Goal: Transaction & Acquisition: Purchase product/service

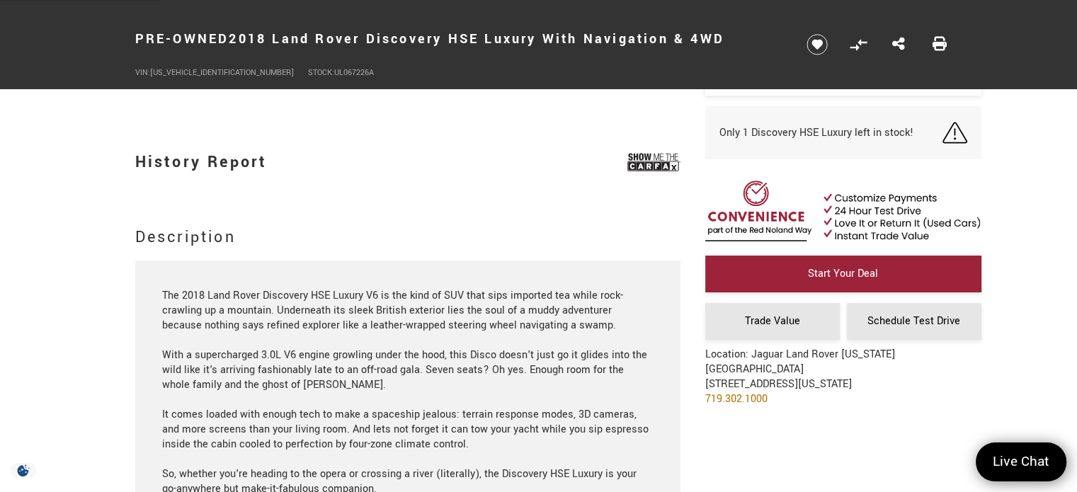
scroll to position [1558, 0]
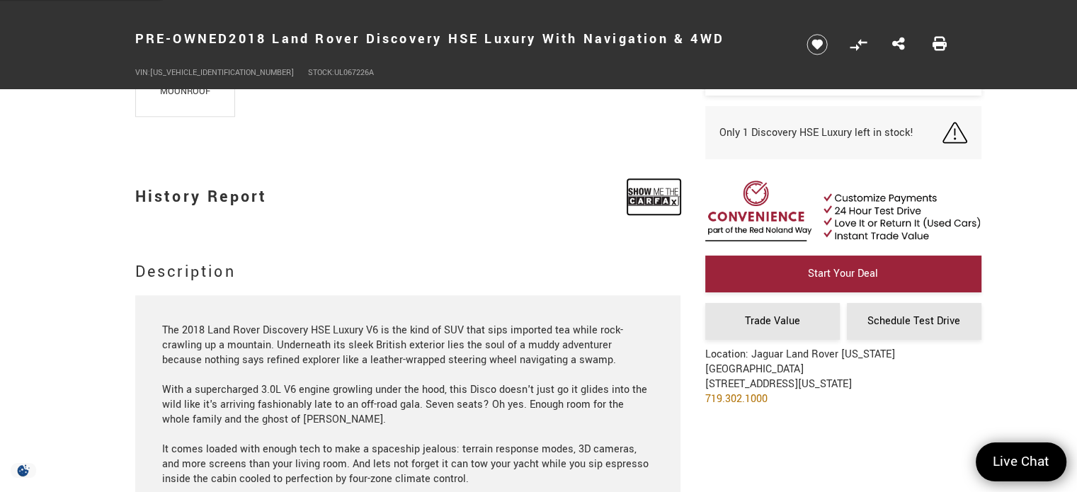
click at [649, 196] on img at bounding box center [653, 196] width 53 height 35
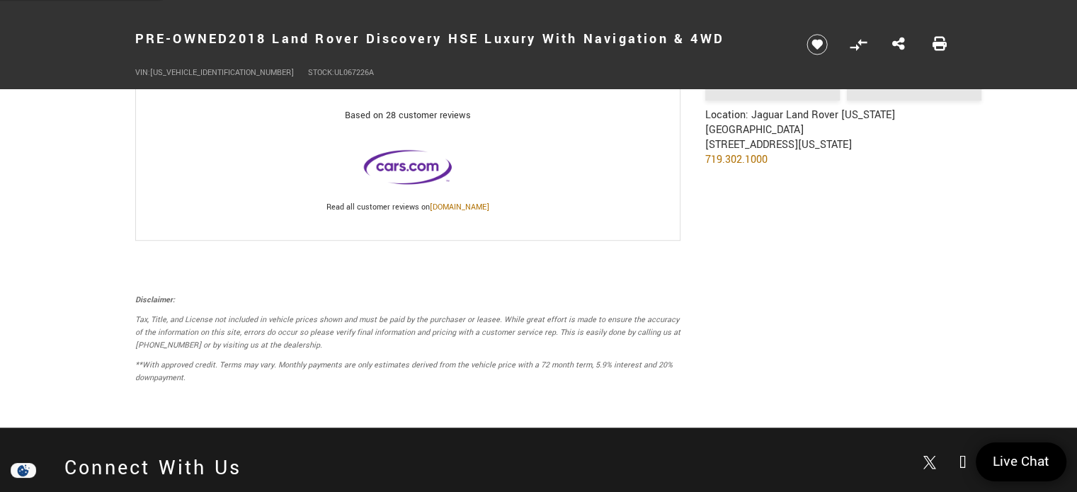
scroll to position [6659, 0]
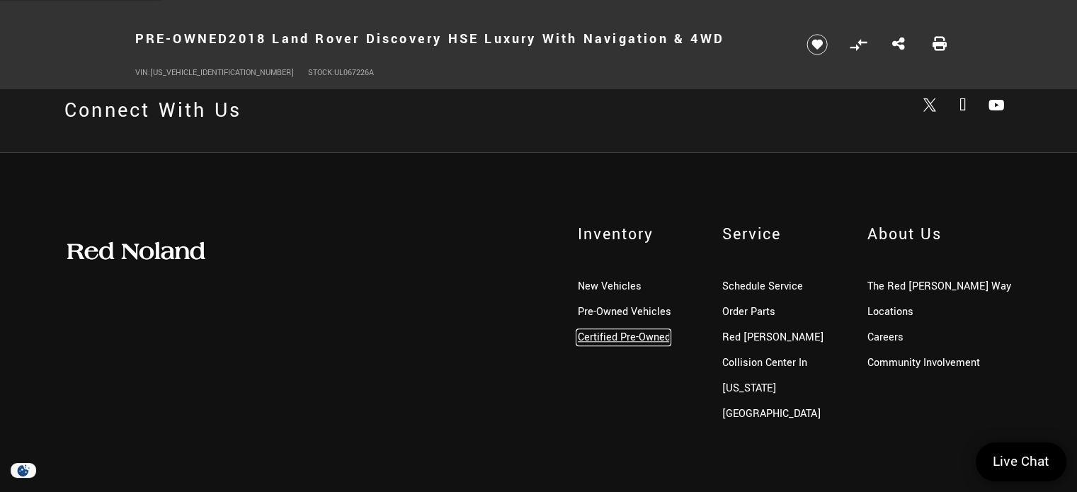
click at [588, 330] on link "Certified Pre-Owned" at bounding box center [623, 337] width 93 height 15
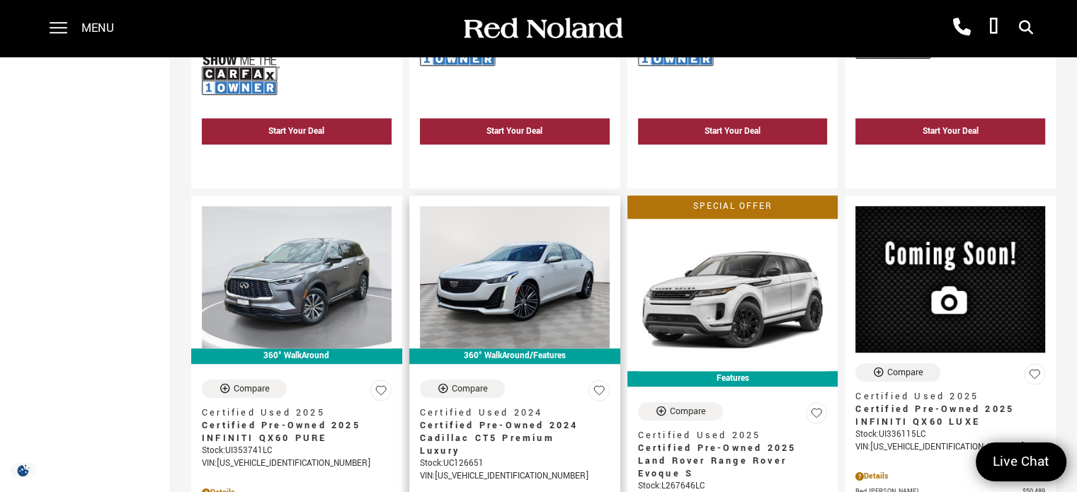
scroll to position [1345, 0]
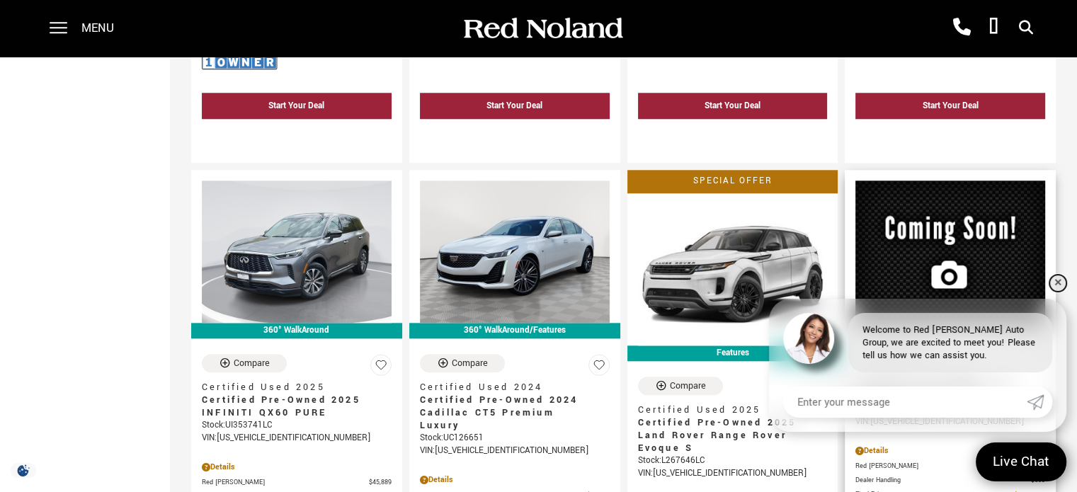
click at [1055, 285] on link "✕" at bounding box center [1057, 283] width 17 height 17
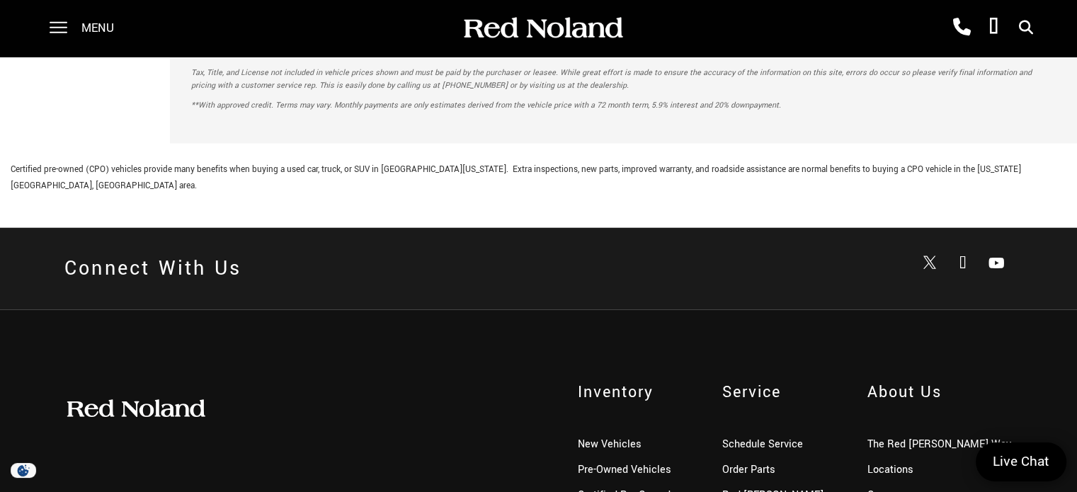
scroll to position [3495, 0]
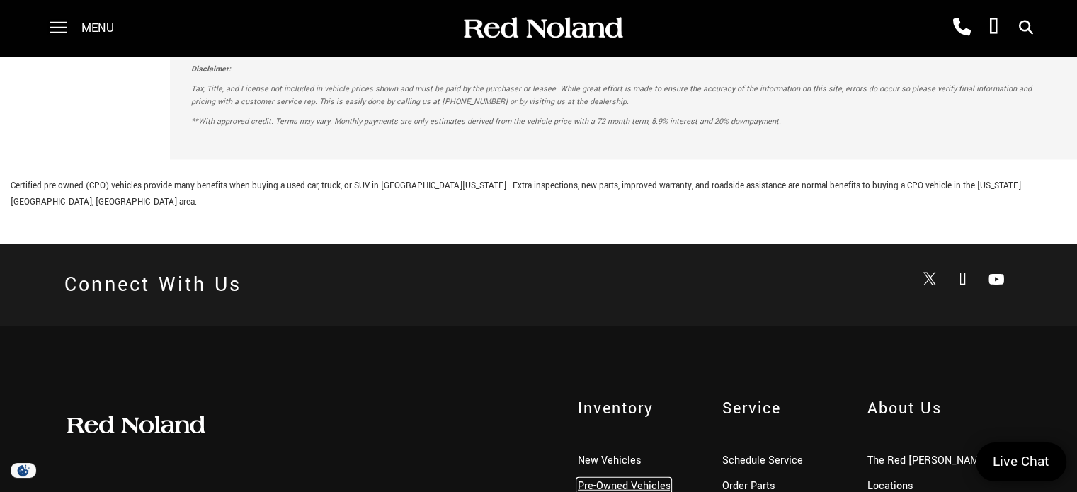
click at [644, 479] on link "Pre-Owned Vehicles" at bounding box center [623, 486] width 93 height 15
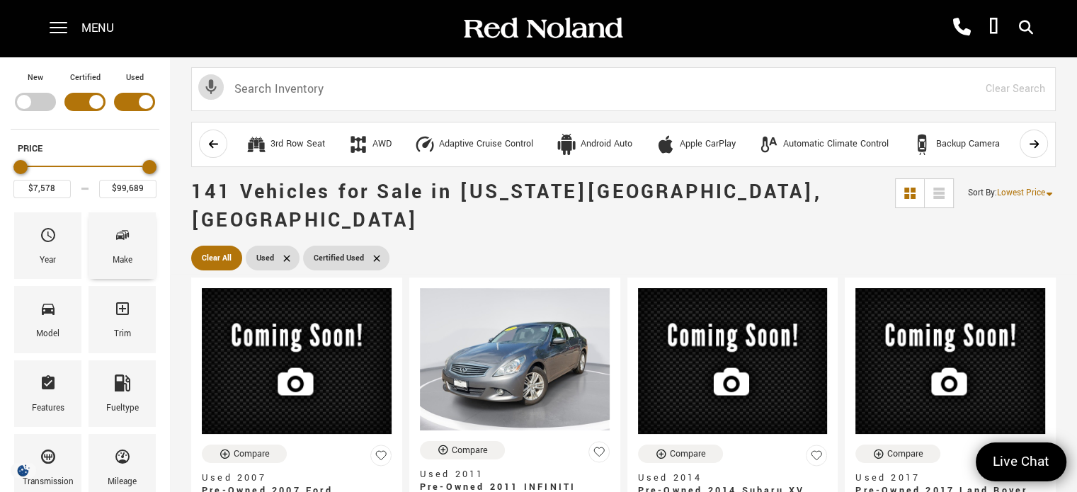
click at [117, 234] on icon "Make" at bounding box center [120, 236] width 8 height 7
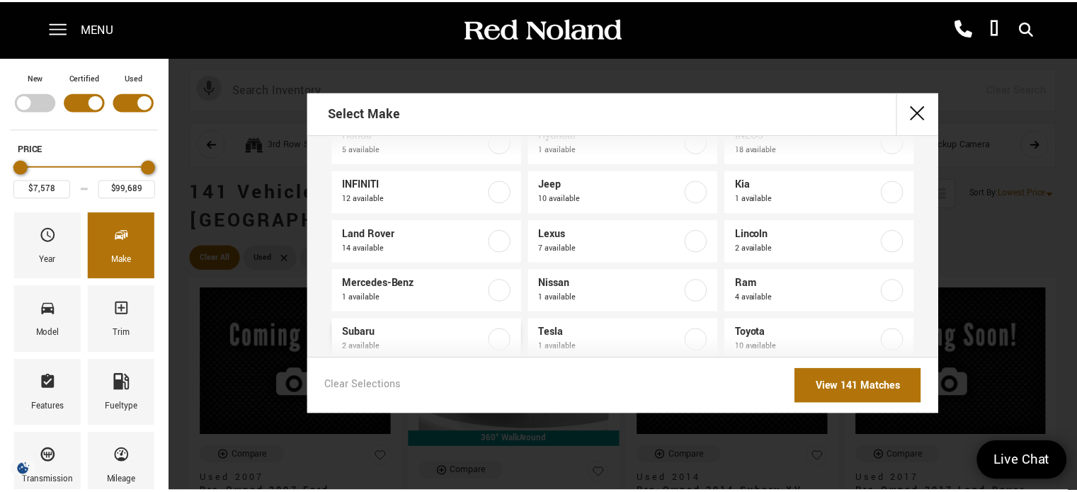
scroll to position [194, 0]
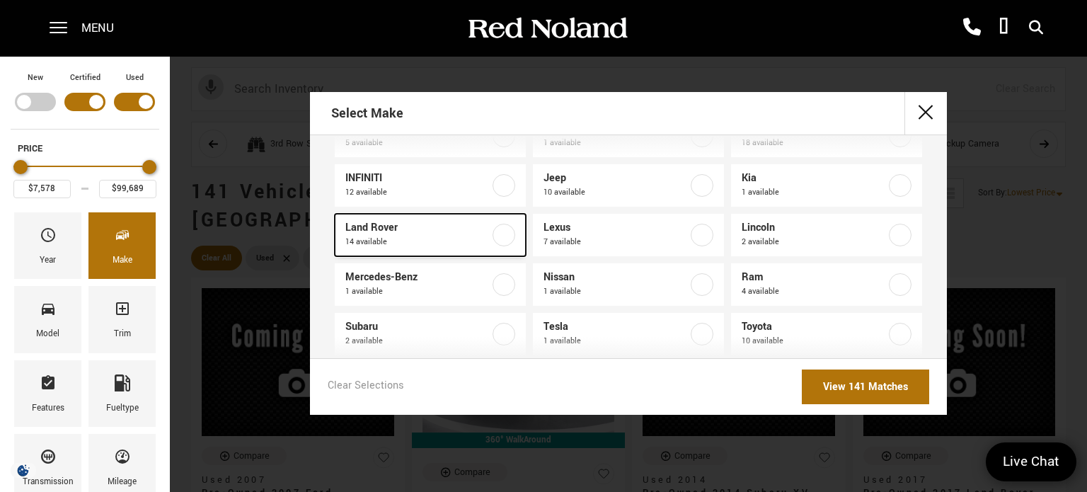
click at [501, 234] on label at bounding box center [504, 235] width 23 height 23
type input "$14,877"
type input "$88,361"
checkbox input "true"
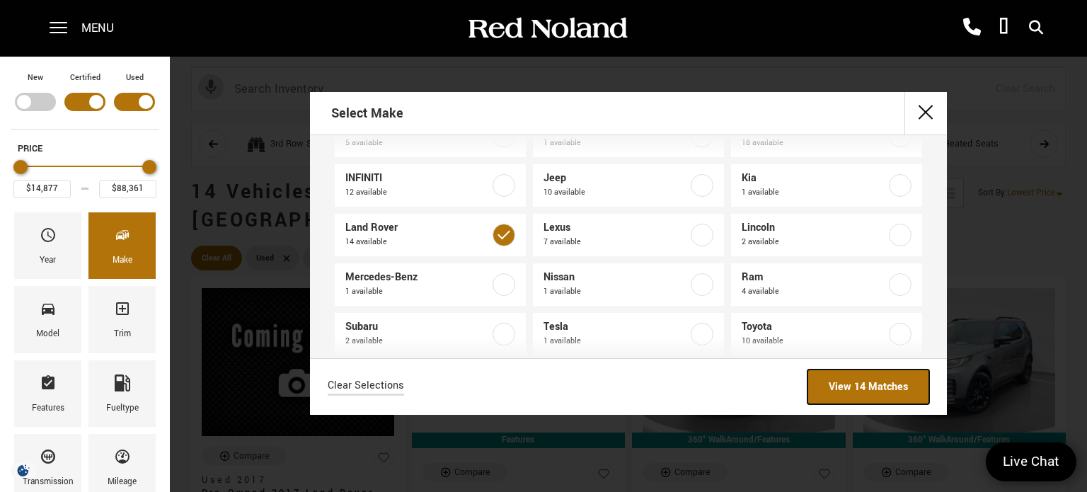
click at [875, 388] on link "View 14 Matches" at bounding box center [869, 387] width 122 height 35
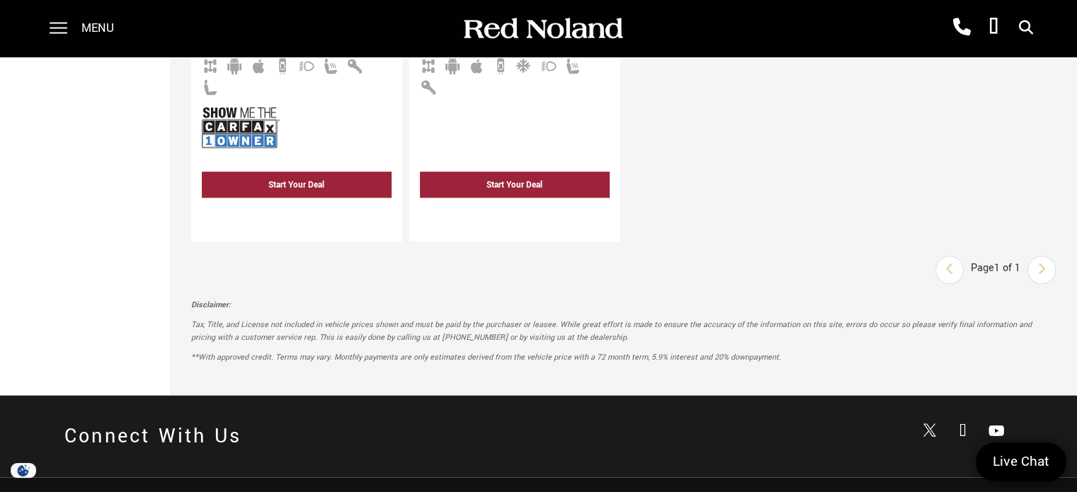
scroll to position [1912, 0]
